Goal: Task Accomplishment & Management: Use online tool/utility

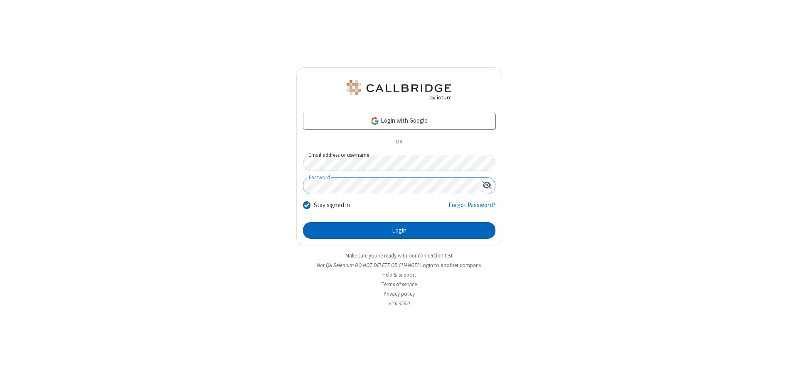
click at [399, 230] on button "Login" at bounding box center [399, 230] width 193 height 17
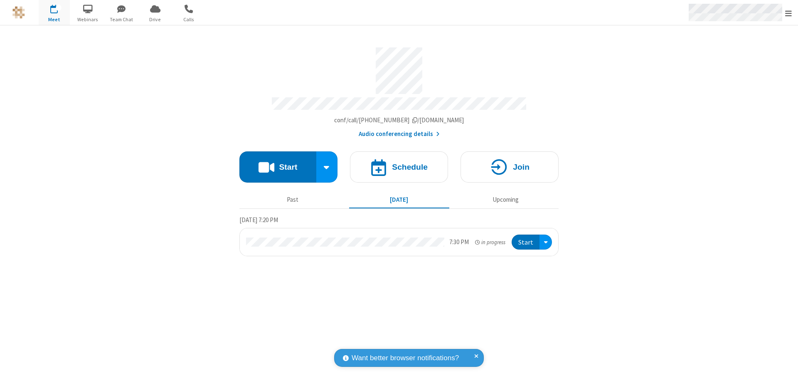
click at [789, 13] on span "Open menu" at bounding box center [788, 13] width 7 height 8
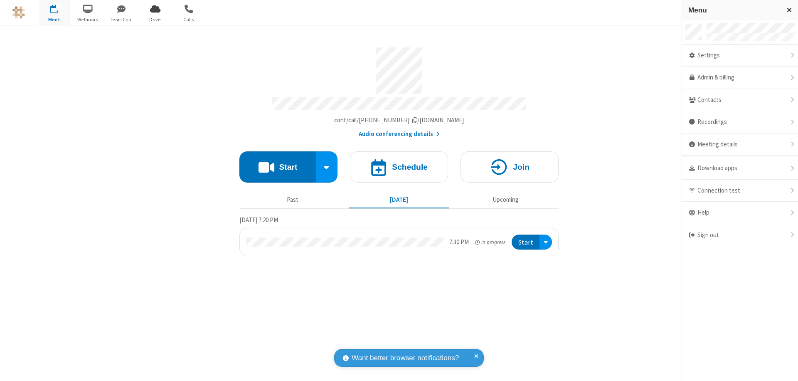
click at [155, 19] on span "Drive" at bounding box center [155, 19] width 31 height 7
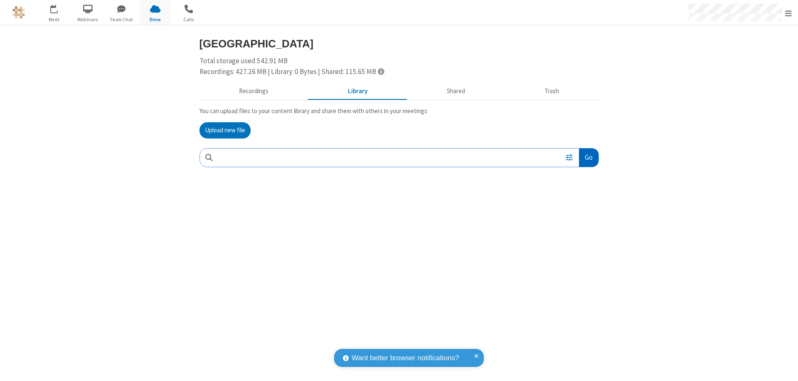
click at [588, 157] on button "Go" at bounding box center [588, 157] width 19 height 19
click at [225, 130] on button "Upload new file" at bounding box center [225, 130] width 51 height 17
